Goal: Task Accomplishment & Management: Complete application form

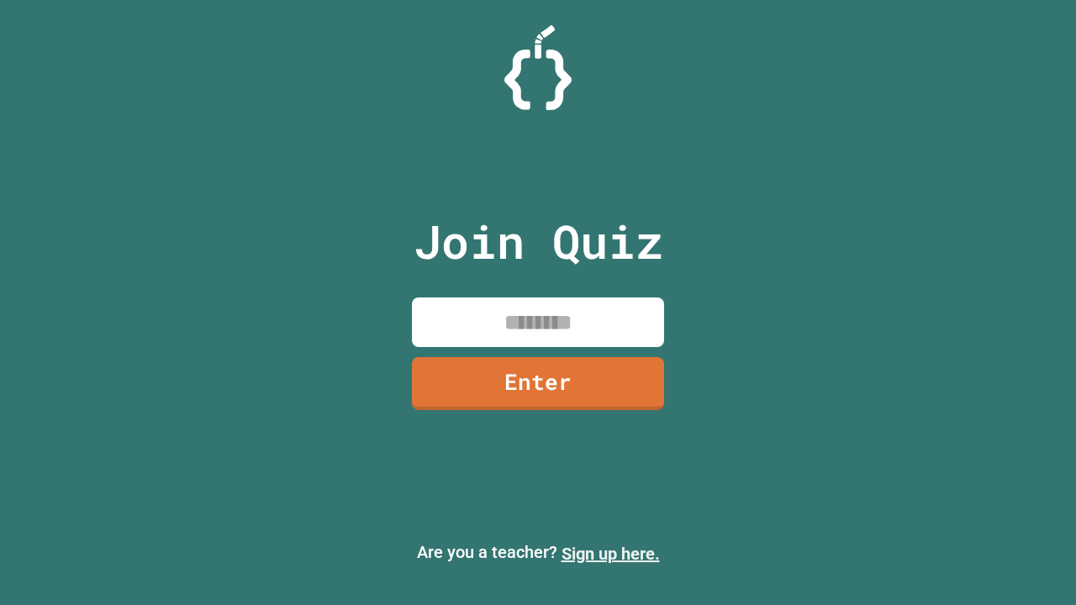
click at [610, 554] on link "Sign up here." at bounding box center [611, 554] width 98 height 20
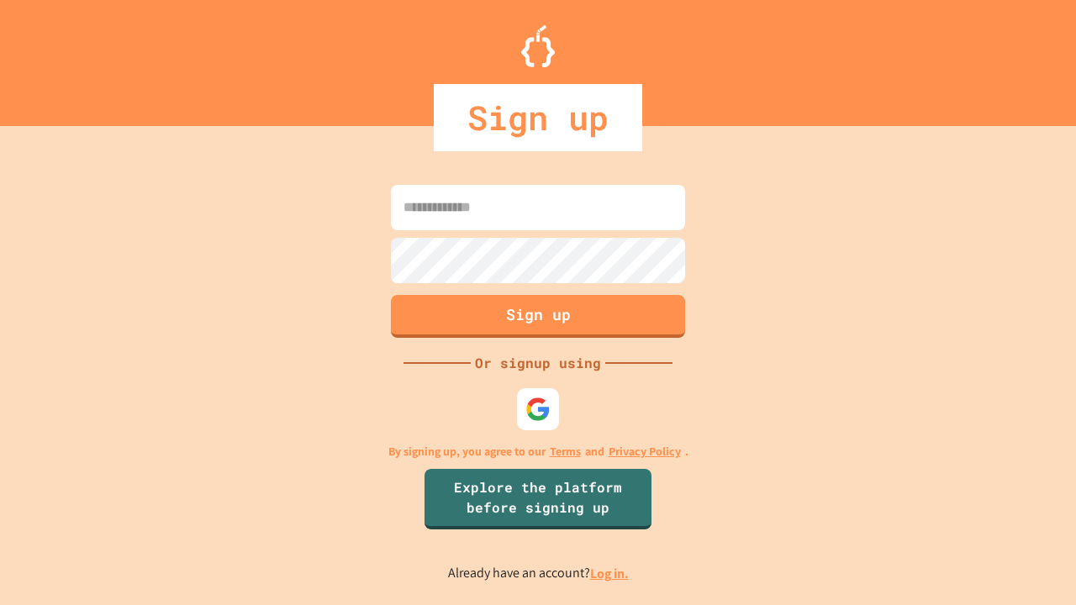
click at [610, 573] on link "Log in." at bounding box center [609, 574] width 39 height 18
